Goal: Information Seeking & Learning: Learn about a topic

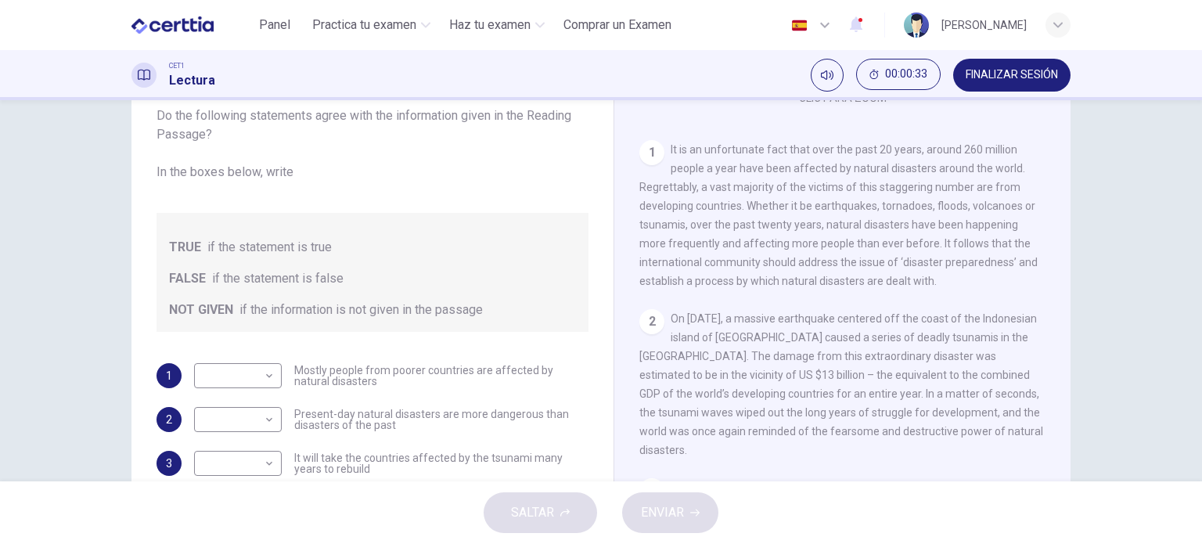
scroll to position [99, 0]
drag, startPoint x: 767, startPoint y: 196, endPoint x: 899, endPoint y: 178, distance: 133.5
click at [899, 178] on div "1 It is an unfortunate fact that over the past 20 years, around 260 million peo…" at bounding box center [842, 216] width 407 height 150
drag, startPoint x: 899, startPoint y: 178, endPoint x: 747, endPoint y: 211, distance: 155.5
click at [747, 211] on div "1 It is an unfortunate fact that over the past 20 years, around 260 million peo…" at bounding box center [842, 216] width 407 height 150
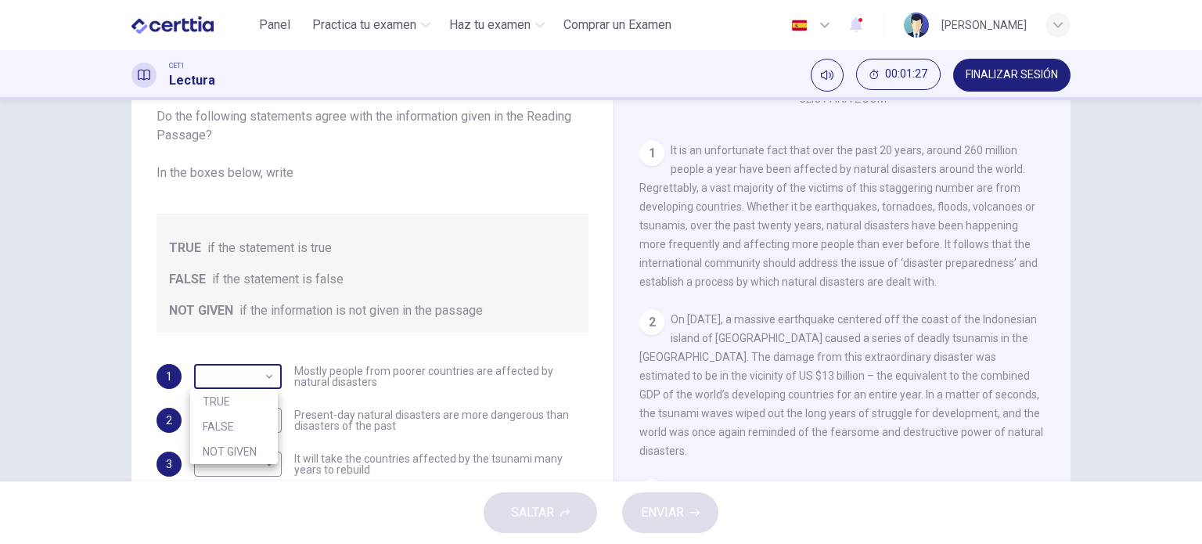
click at [268, 375] on body "Este sitio utiliza cookies, como se explica en nuestra Política de Privacidad .…" at bounding box center [601, 272] width 1202 height 544
click at [242, 423] on li "FALSE" at bounding box center [234, 426] width 88 height 25
type input "*****"
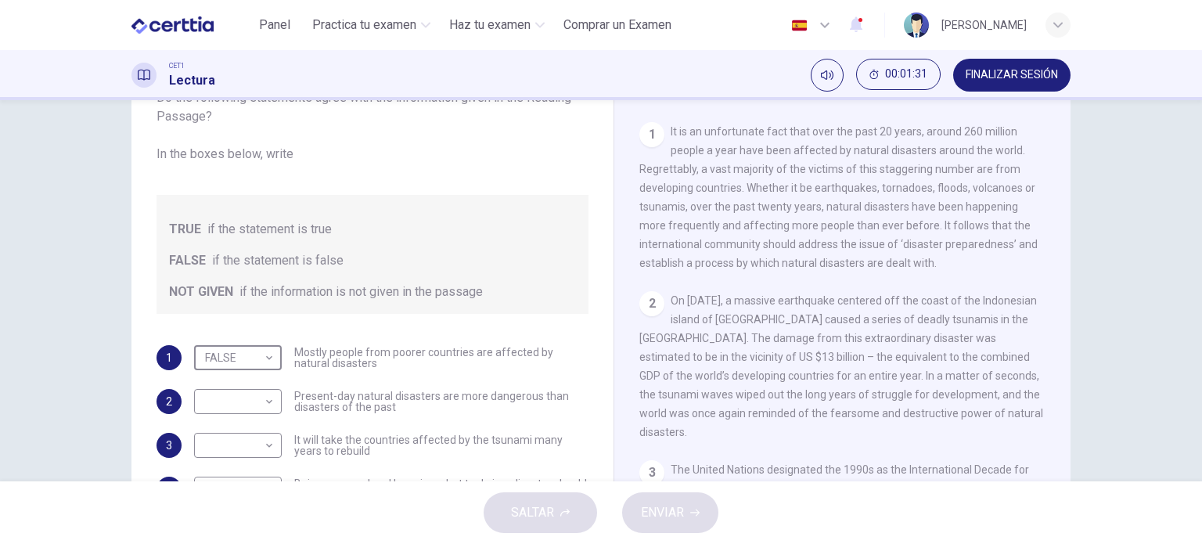
scroll to position [119, 0]
click at [266, 398] on body "Este sitio utiliza cookies, como se explica en nuestra Política de Privacidad .…" at bounding box center [601, 272] width 1202 height 544
click at [225, 448] on li "FALSE" at bounding box center [234, 450] width 88 height 25
type input "*****"
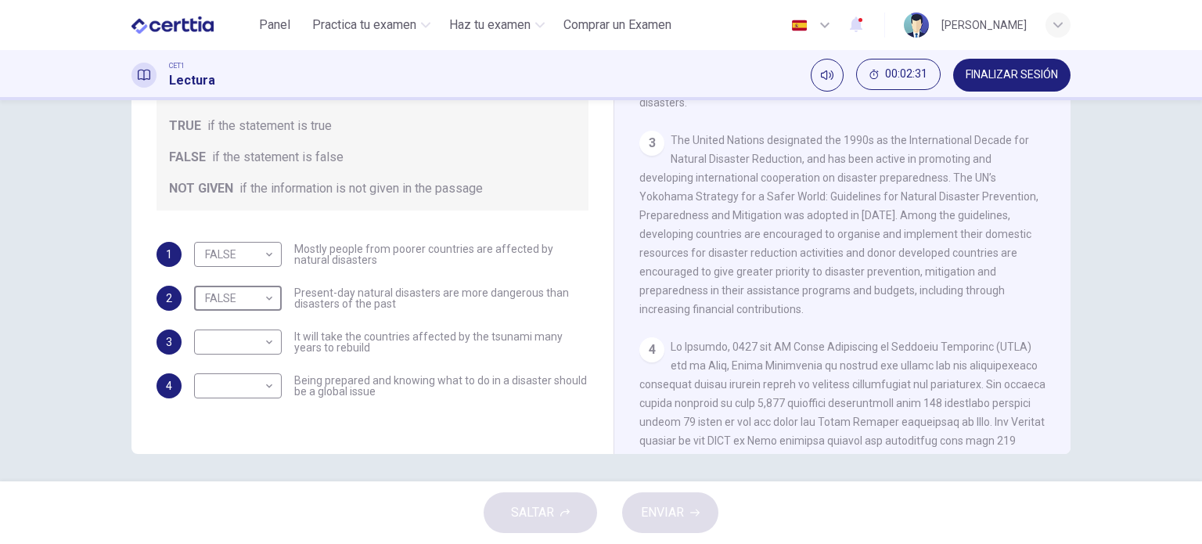
scroll to position [516, 0]
click at [272, 346] on body "Este sitio utiliza cookies, como se explica en nuestra Política de Privacidad .…" at bounding box center [601, 272] width 1202 height 544
click at [260, 425] on li "NOT GIVEN" at bounding box center [234, 417] width 88 height 25
type input "*********"
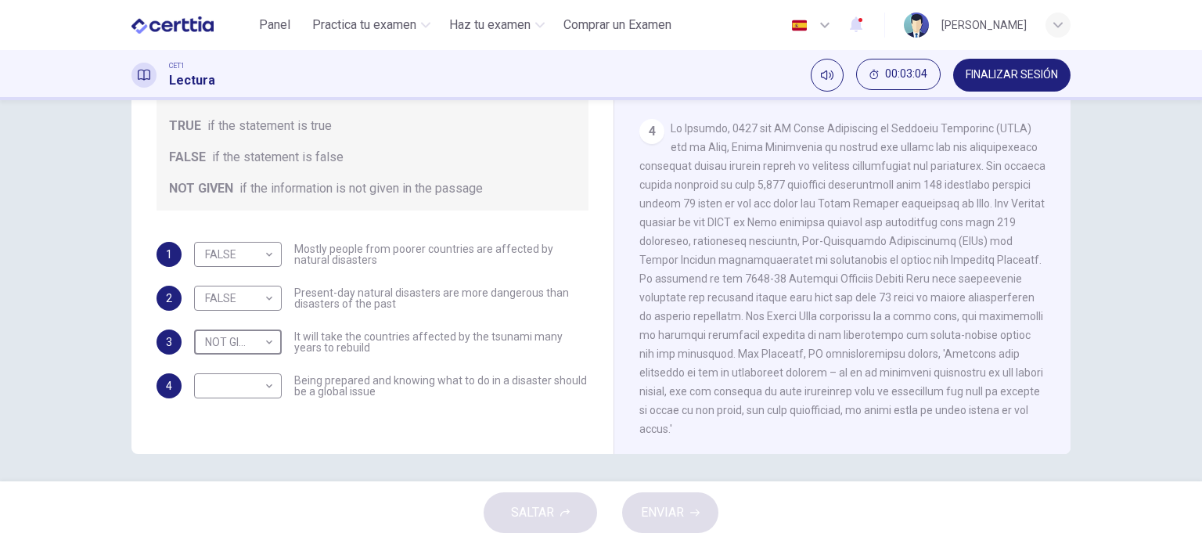
scroll to position [735, 0]
click at [219, 394] on body "Este sitio utiliza cookies, como se explica en nuestra Política de Privacidad .…" at bounding box center [601, 272] width 1202 height 544
click at [224, 406] on li "TRUE" at bounding box center [234, 410] width 88 height 25
type input "****"
click at [664, 506] on span "ENVIAR" at bounding box center [662, 513] width 43 height 22
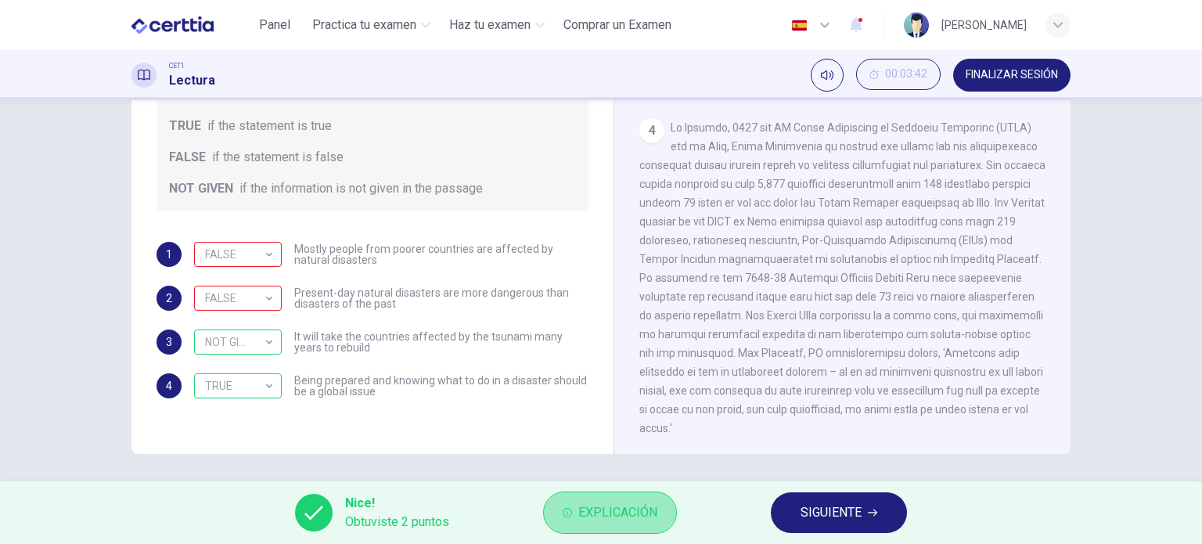
click at [651, 512] on span "Explicación" at bounding box center [617, 513] width 79 height 22
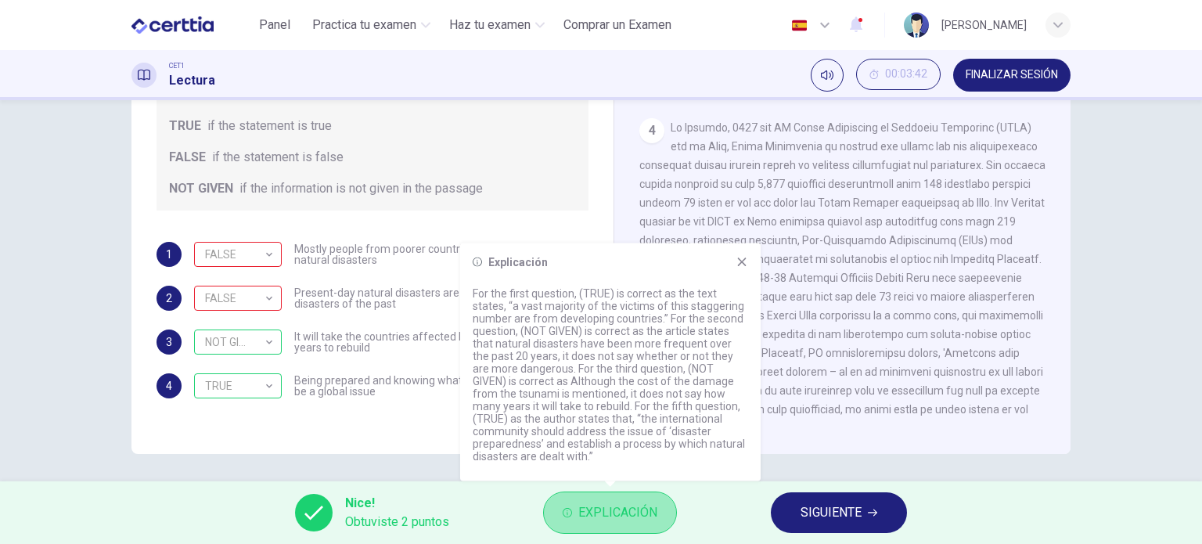
click at [651, 512] on span "Explicación" at bounding box center [617, 513] width 79 height 22
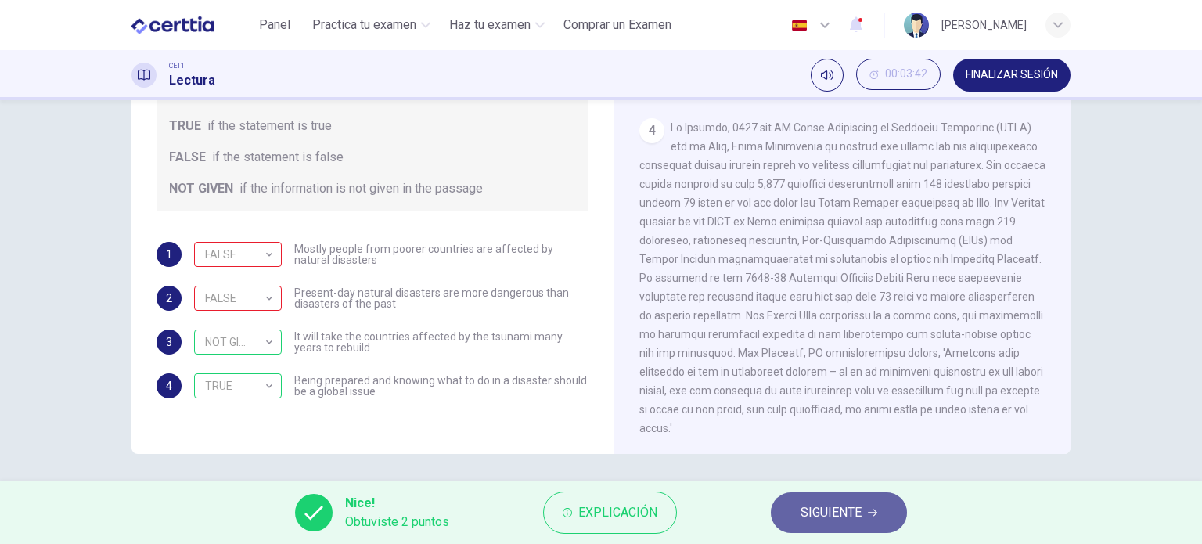
click at [855, 516] on span "SIGUIENTE" at bounding box center [830, 513] width 61 height 22
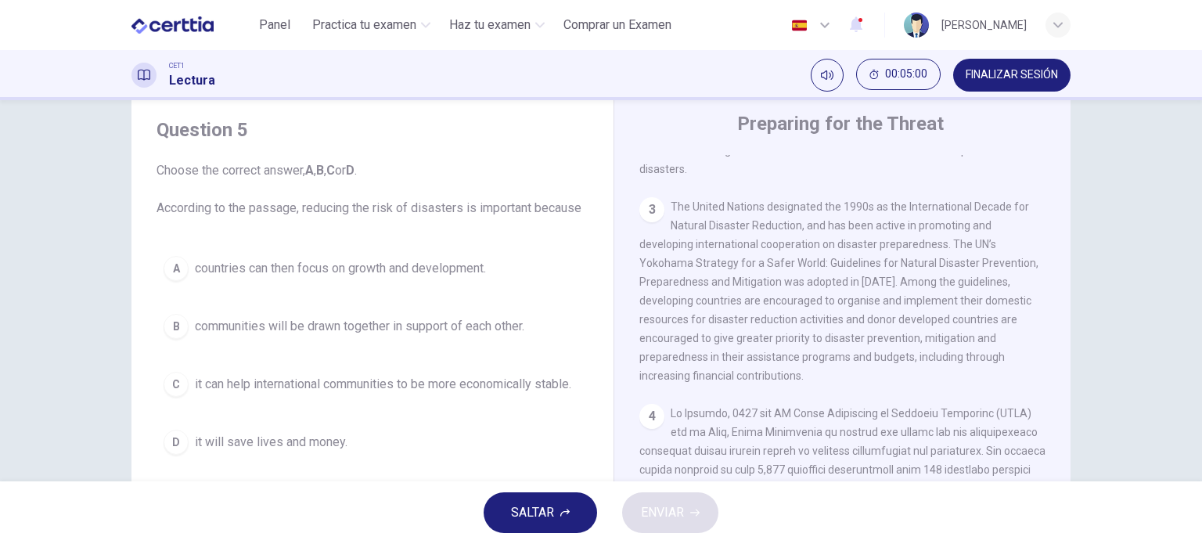
scroll to position [624, 0]
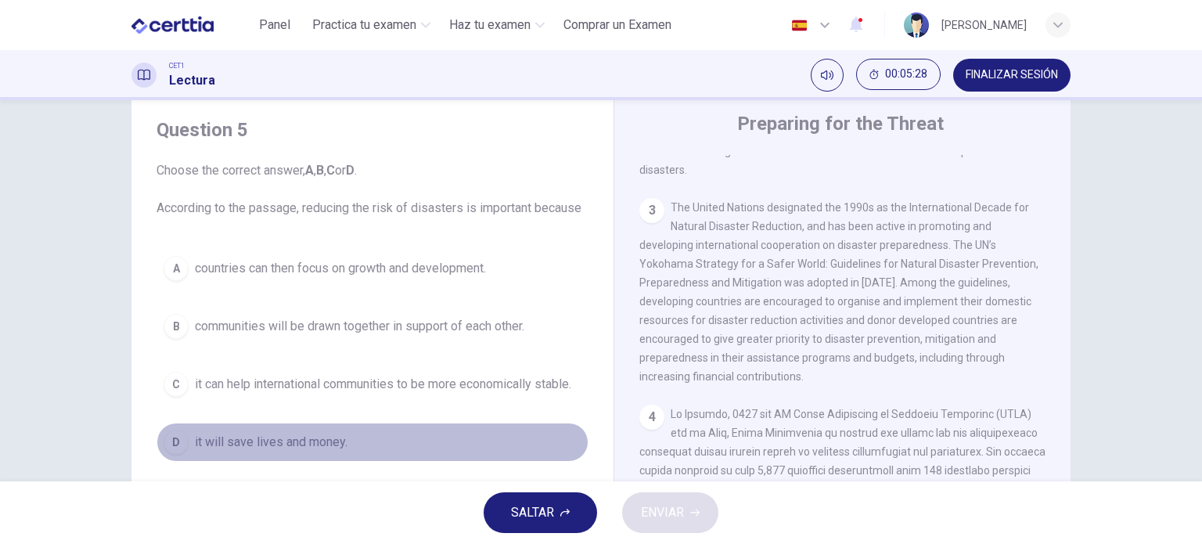
click at [222, 433] on span "it will save lives and money." at bounding box center [271, 442] width 153 height 19
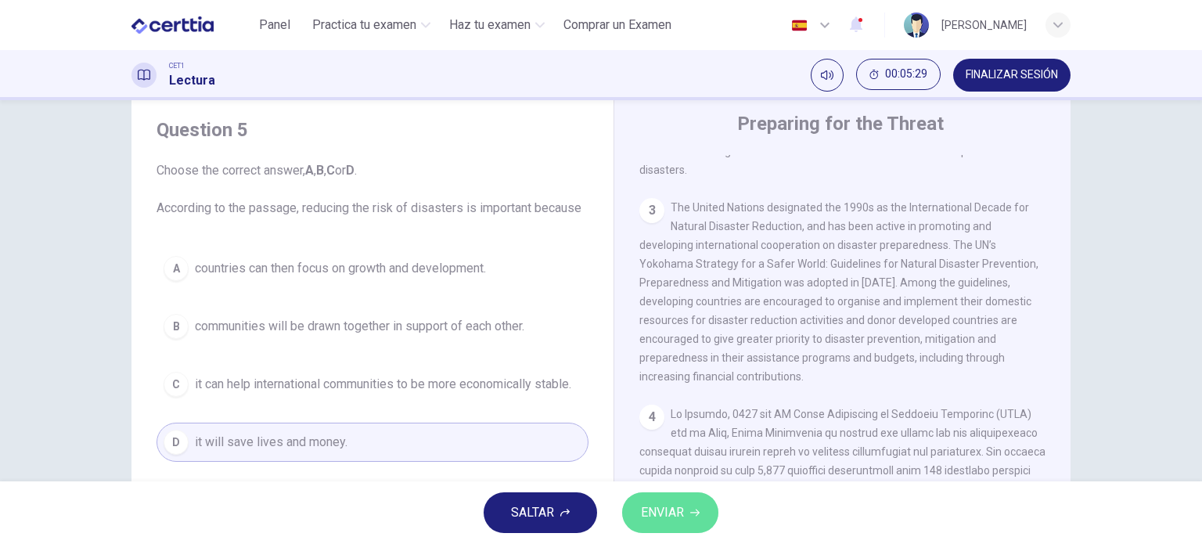
click at [655, 515] on span "ENVIAR" at bounding box center [662, 513] width 43 height 22
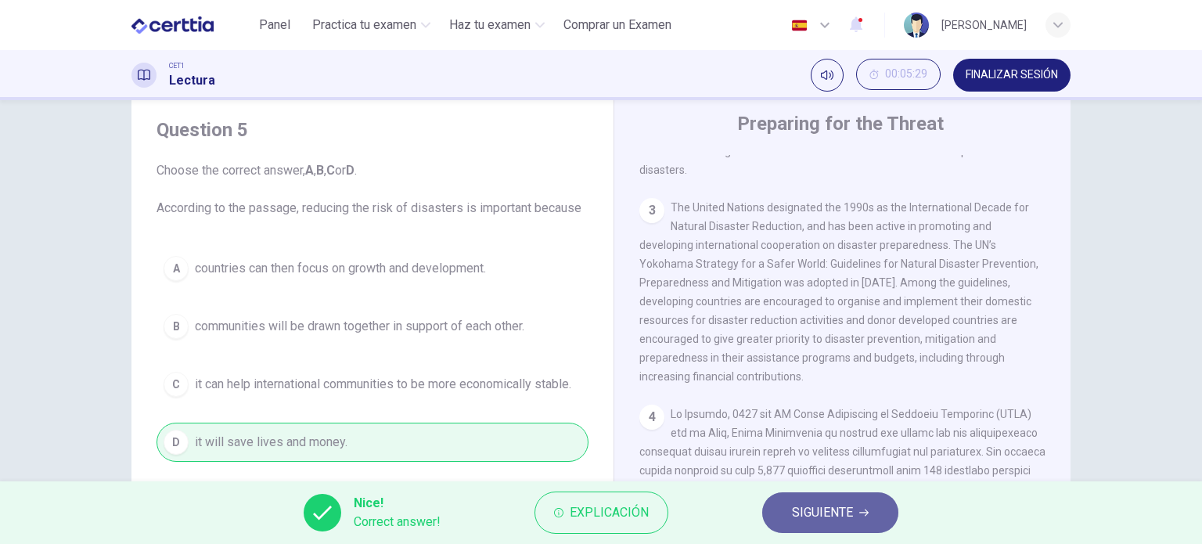
click at [857, 513] on button "SIGUIENTE" at bounding box center [830, 512] width 136 height 41
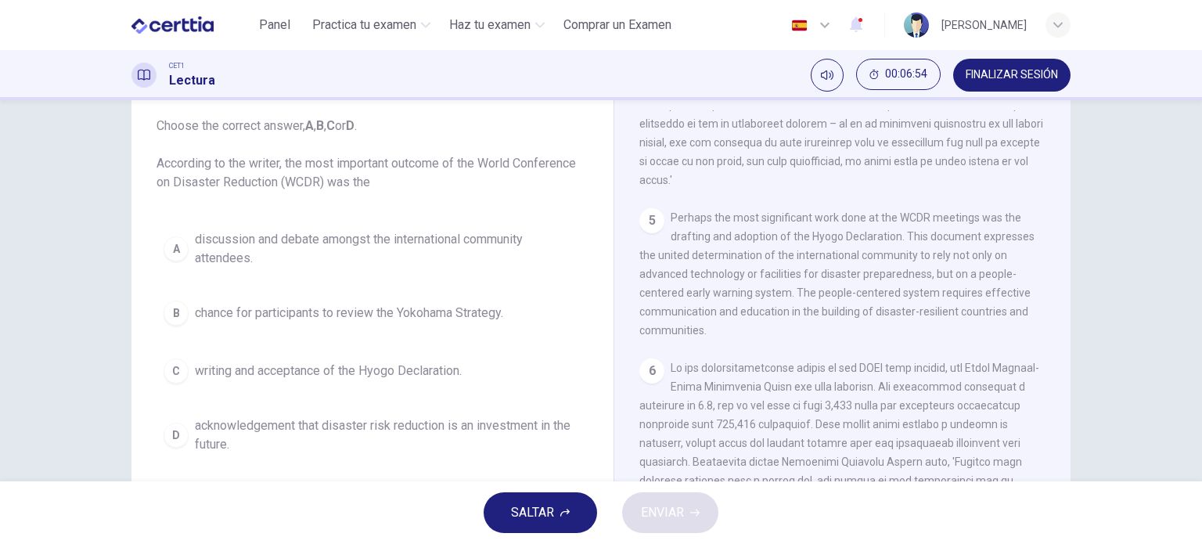
scroll to position [113, 0]
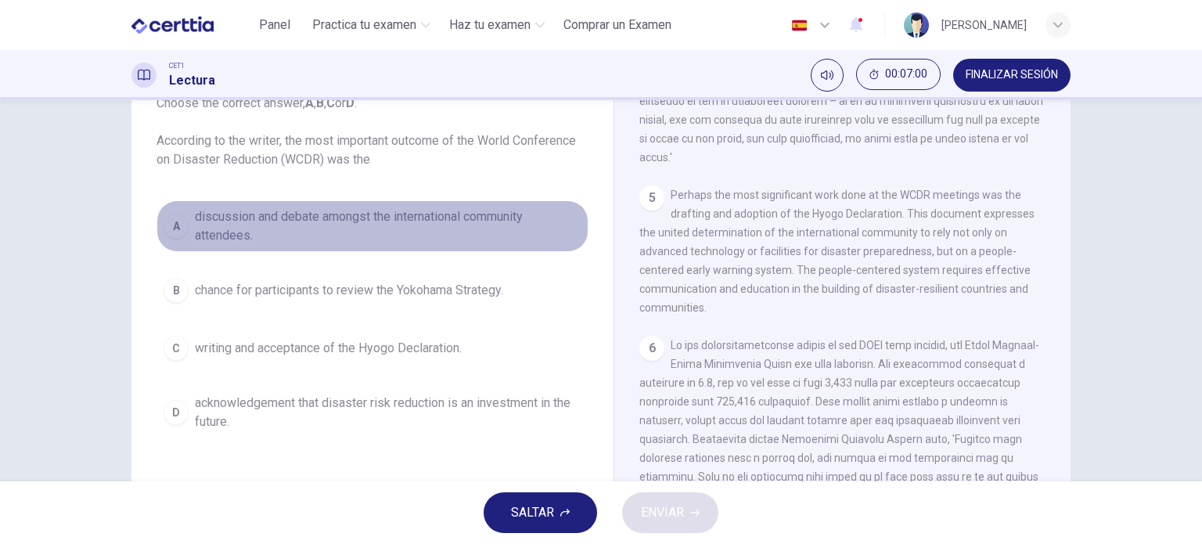
click at [229, 226] on span "discussion and debate amongst the international community attendees." at bounding box center [388, 226] width 387 height 38
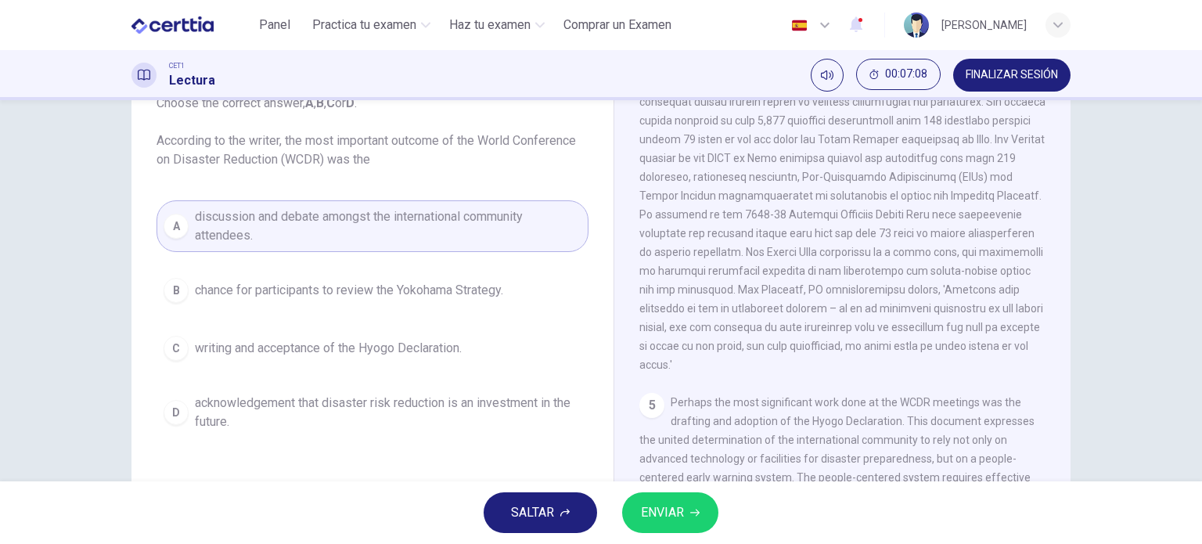
scroll to position [906, 0]
click at [691, 521] on button "ENVIAR" at bounding box center [670, 512] width 96 height 41
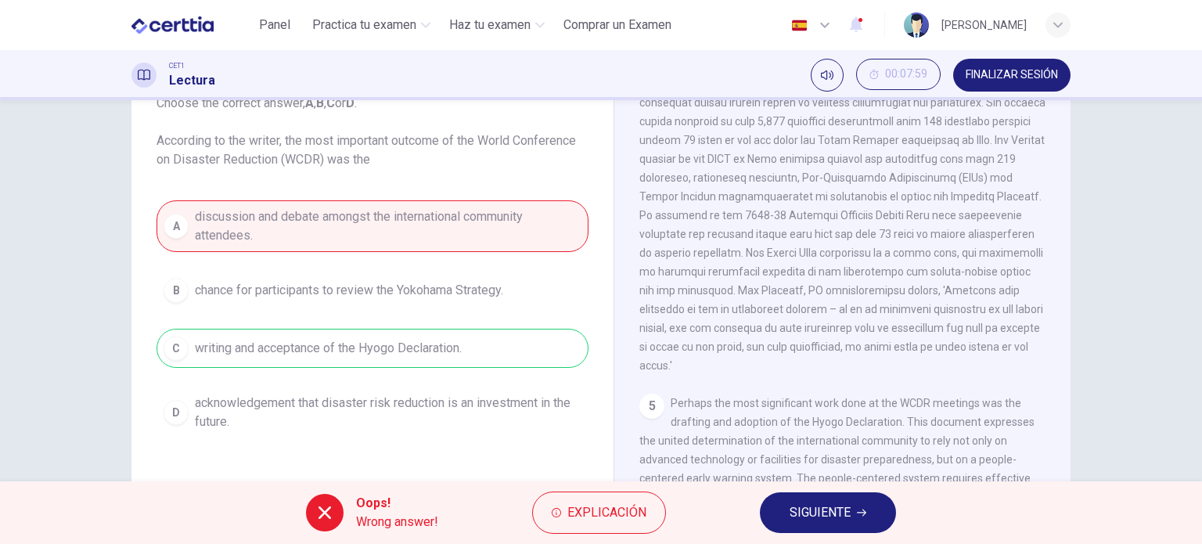
click at [350, 344] on div "A discussion and debate amongst the international community attendees. B chance…" at bounding box center [372, 319] width 432 height 238
click at [777, 511] on button "SIGUIENTE" at bounding box center [828, 512] width 136 height 41
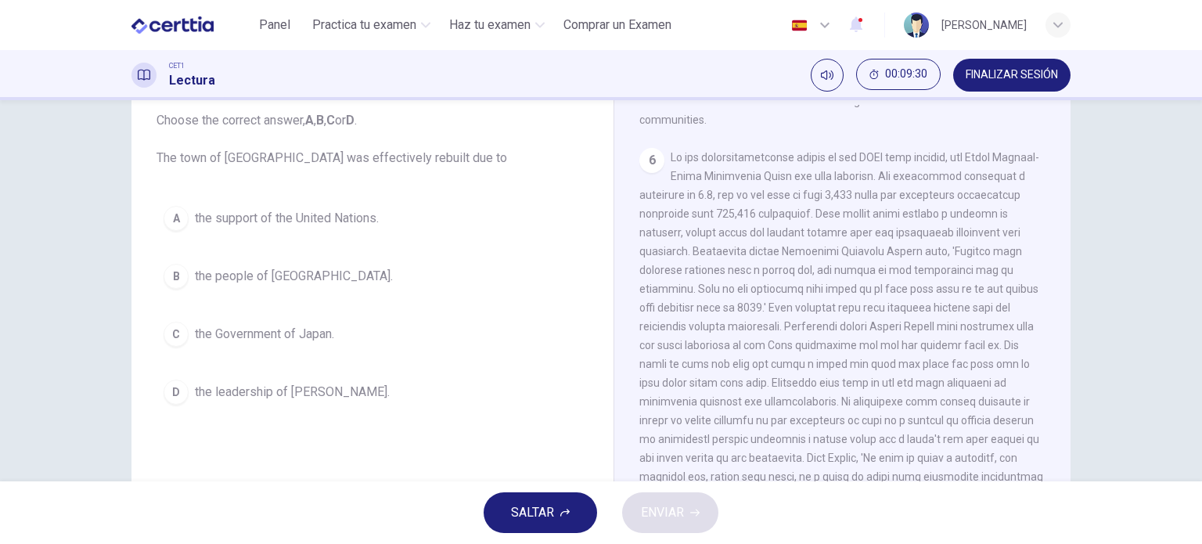
scroll to position [94, 0]
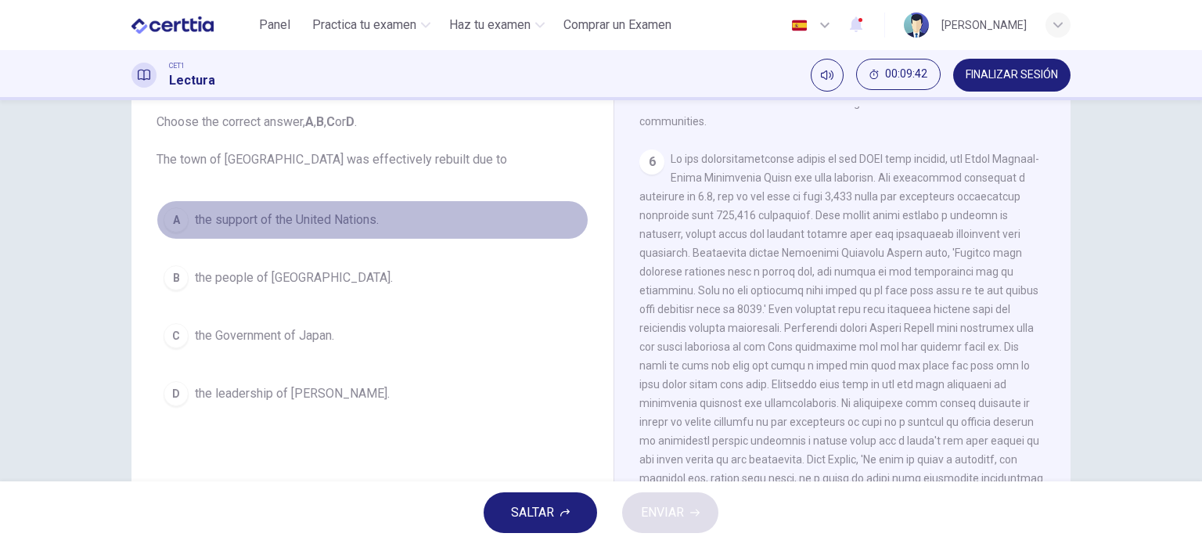
click at [203, 218] on span "the support of the United Nations." at bounding box center [287, 219] width 184 height 19
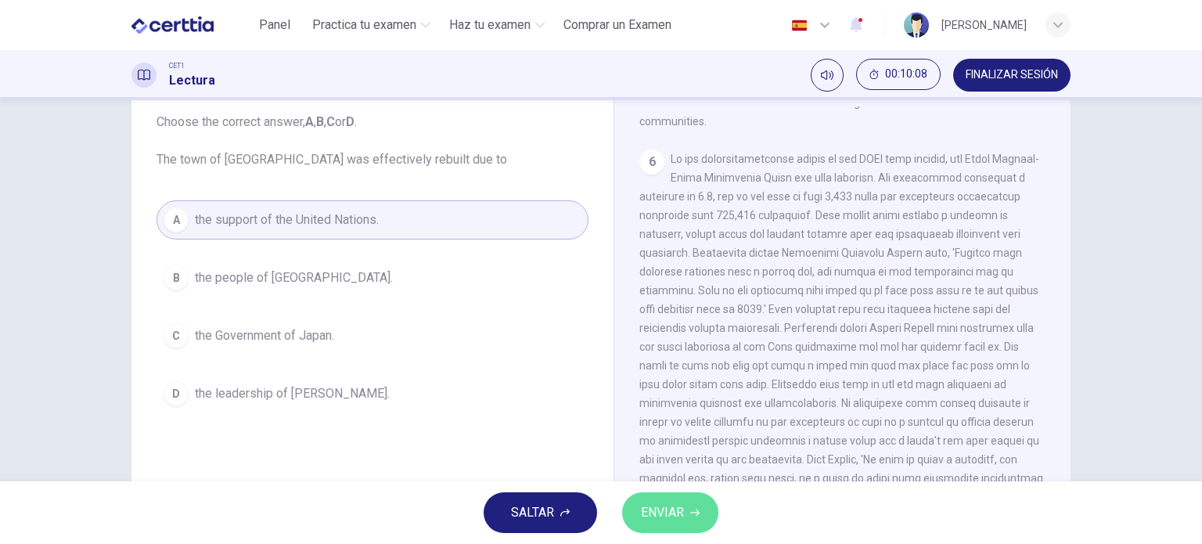
click at [686, 513] on button "ENVIAR" at bounding box center [670, 512] width 96 height 41
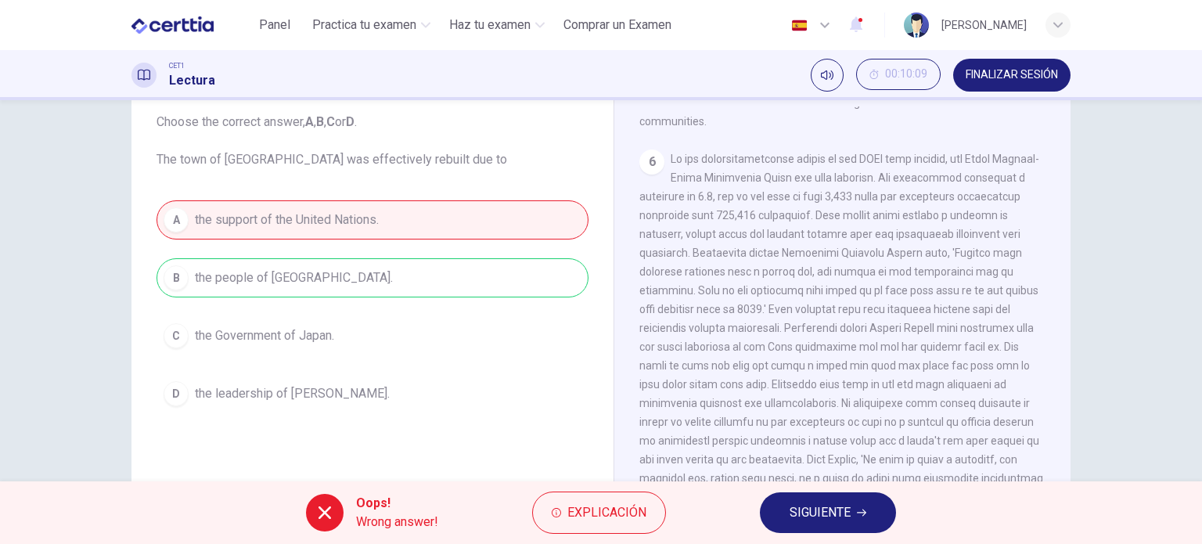
click at [347, 281] on div "A the support of the United Nations. B the people of [GEOGRAPHIC_DATA] C the Go…" at bounding box center [372, 306] width 432 height 213
click at [811, 495] on button "SIGUIENTE" at bounding box center [828, 512] width 136 height 41
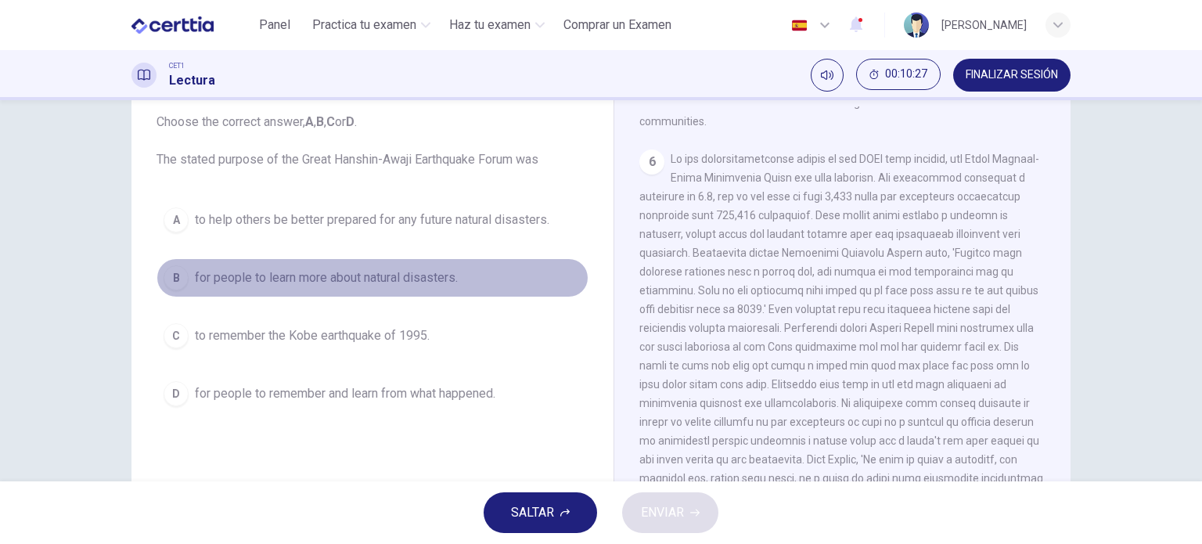
click at [310, 273] on span "for people to learn more about natural disasters." at bounding box center [326, 277] width 263 height 19
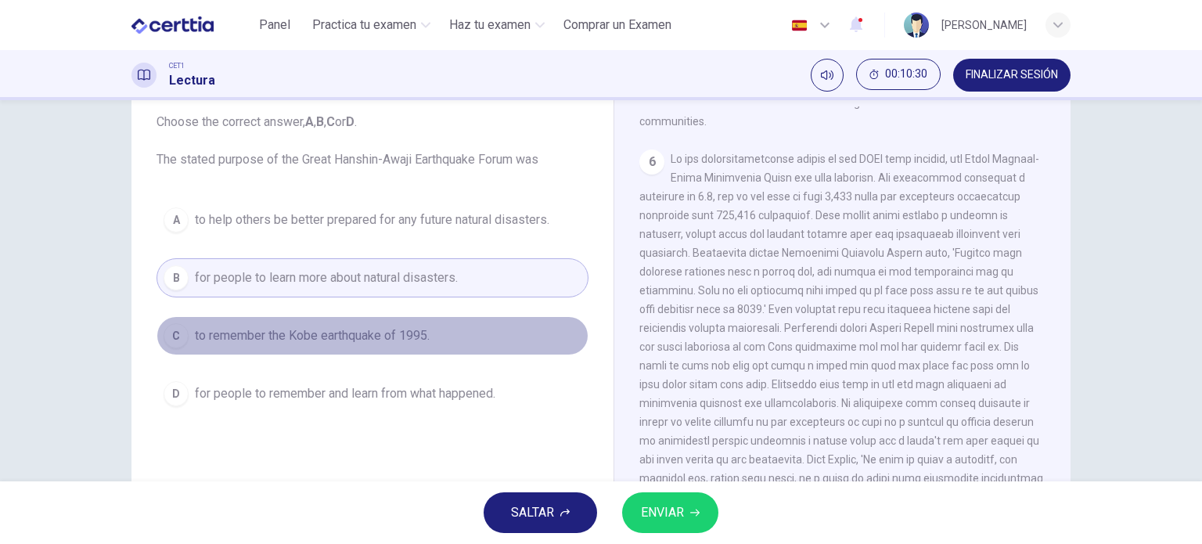
click at [316, 328] on span "to remember the Kobe earthquake of 1995." at bounding box center [312, 335] width 235 height 19
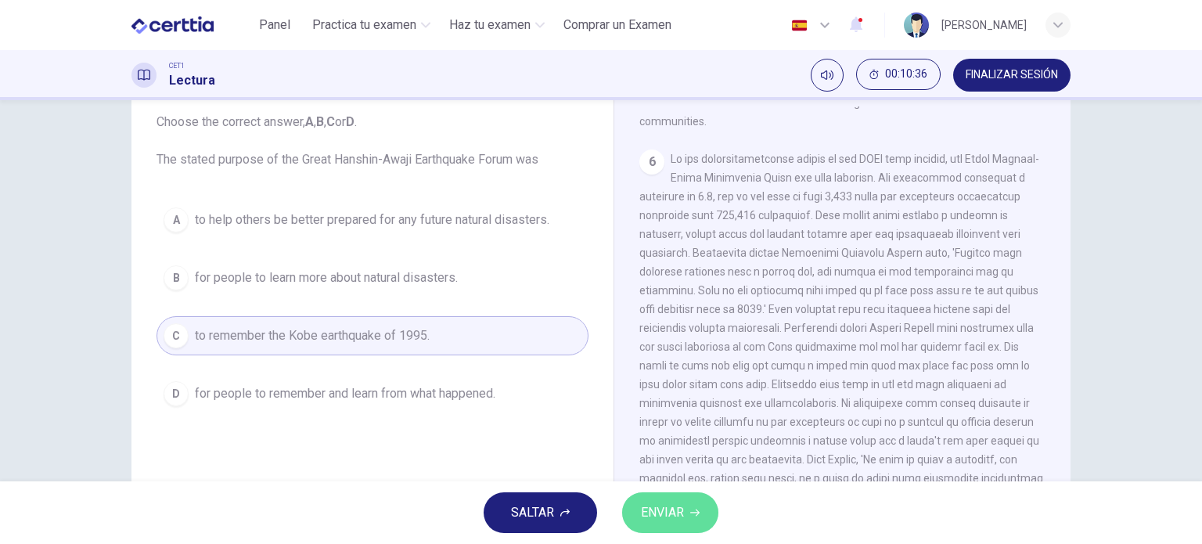
click at [679, 500] on button "ENVIAR" at bounding box center [670, 512] width 96 height 41
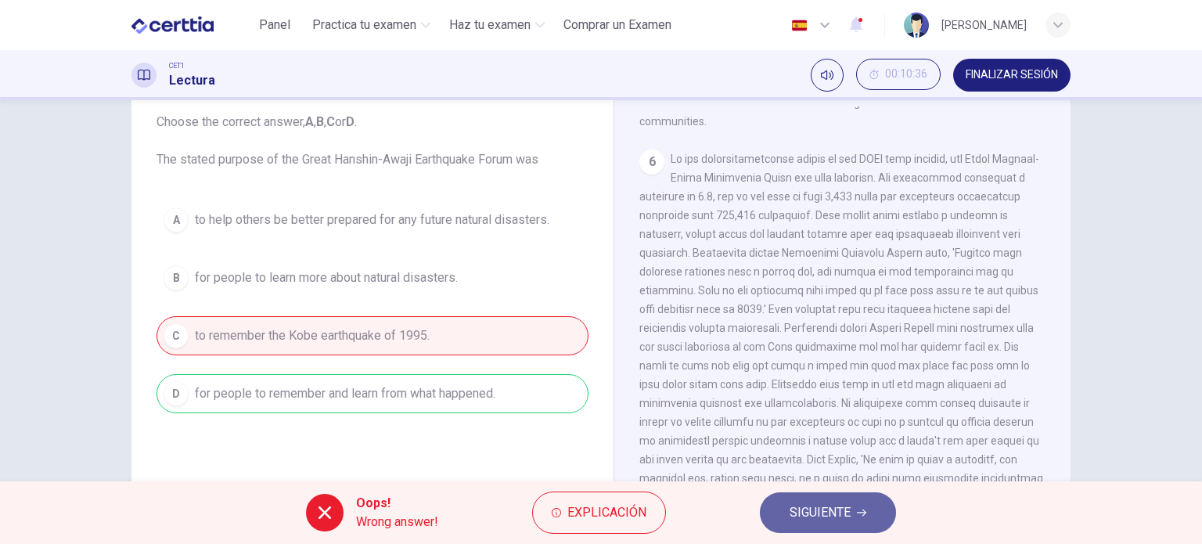
click at [786, 506] on button "SIGUIENTE" at bounding box center [828, 512] width 136 height 41
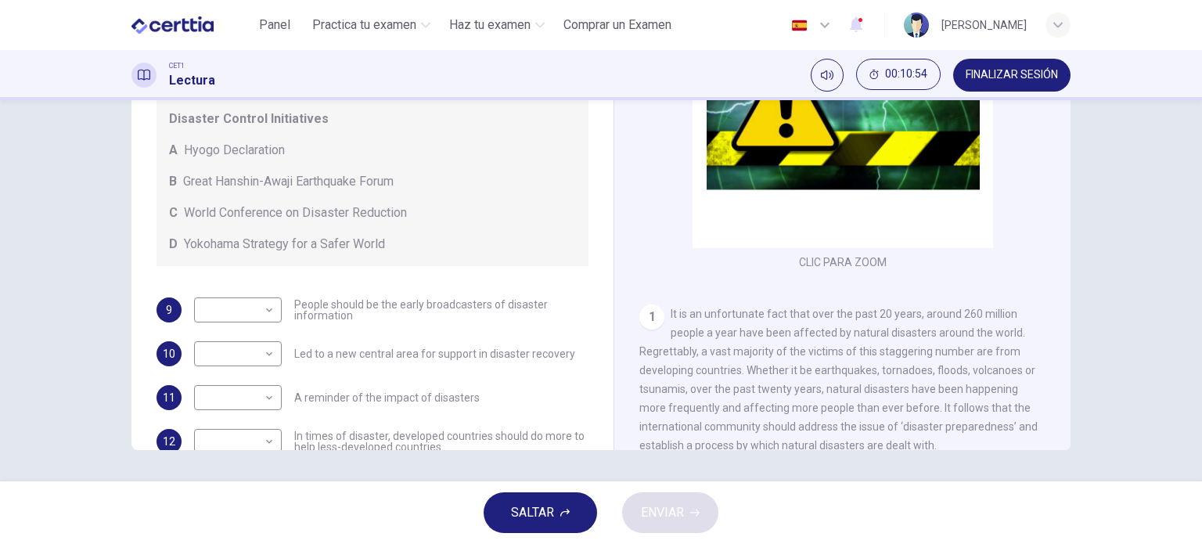
scroll to position [30, 0]
click at [243, 306] on body "Este sitio utiliza cookies, como se explica en nuestra Política de Privacidad .…" at bounding box center [601, 272] width 1202 height 544
click at [243, 306] on div at bounding box center [601, 272] width 1202 height 544
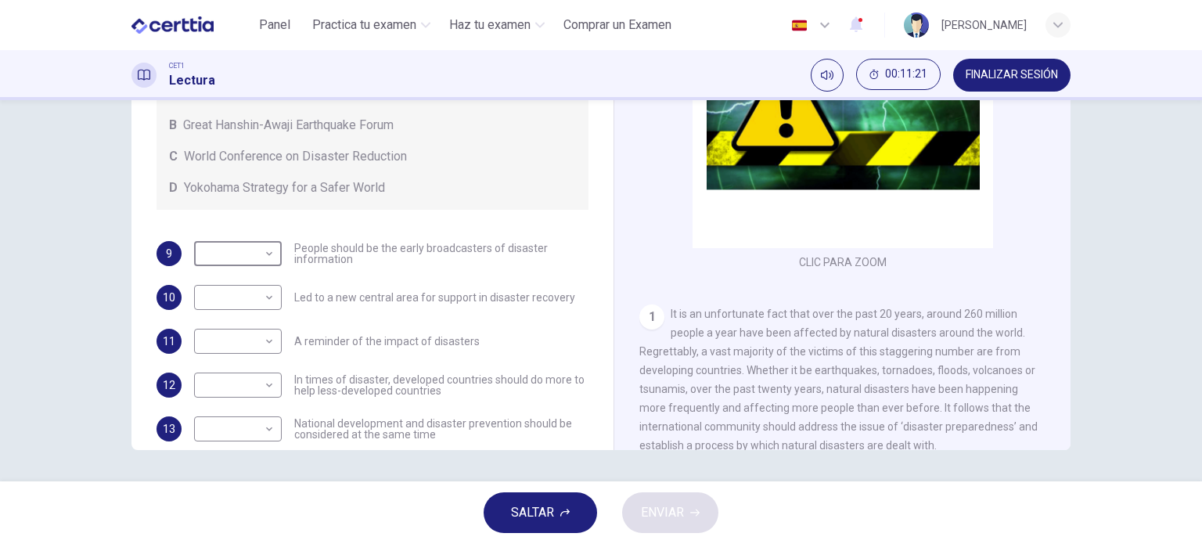
scroll to position [88, 0]
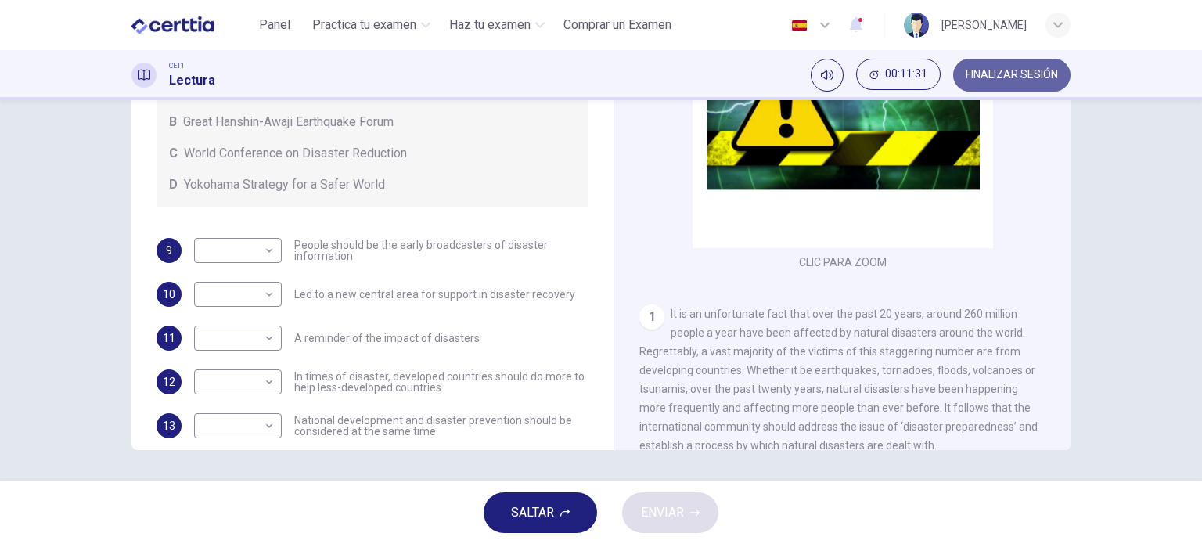
click at [1021, 78] on span "FINALIZAR SESIÓN" at bounding box center [1012, 75] width 92 height 13
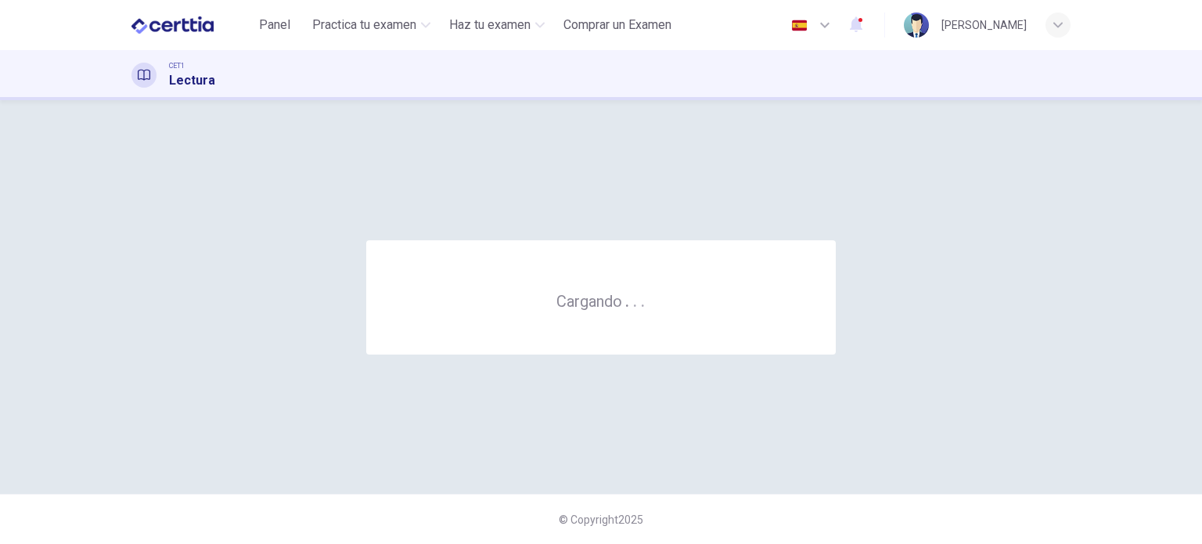
scroll to position [0, 0]
